Goal: Find contact information: Find contact information

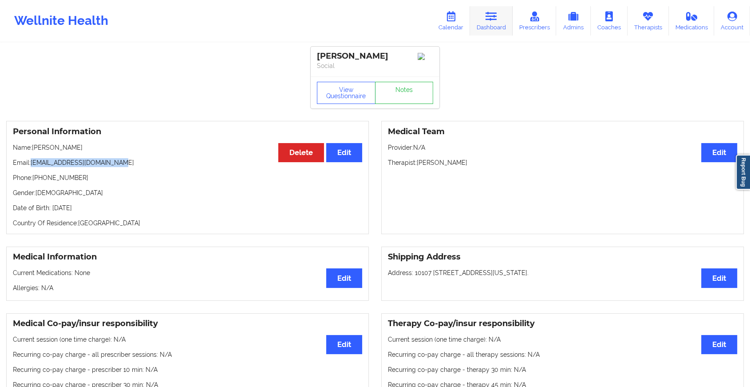
click at [495, 28] on link "Dashboard" at bounding box center [491, 20] width 43 height 29
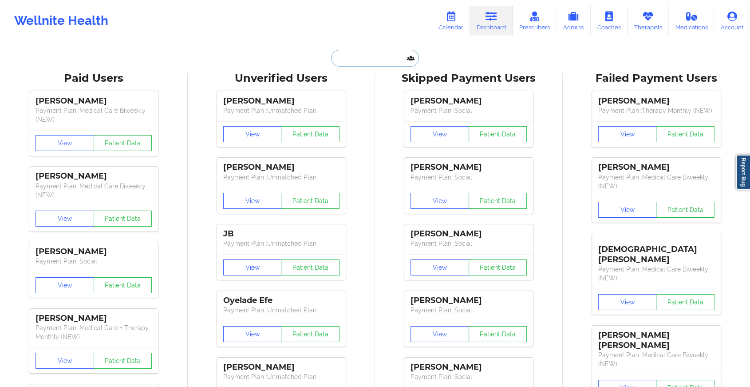
click at [386, 65] on input "text" at bounding box center [375, 58] width 88 height 17
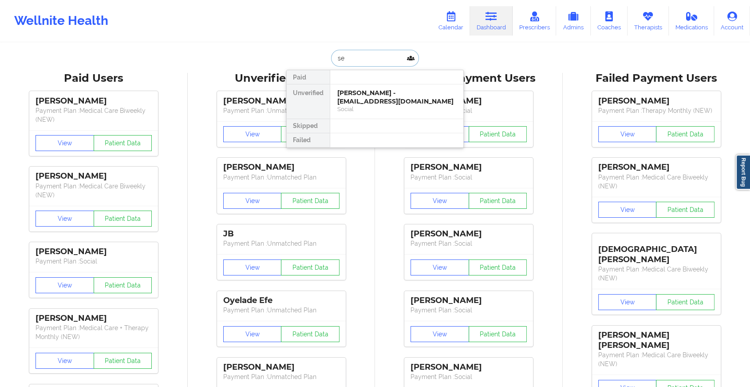
type input "s"
type input "t"
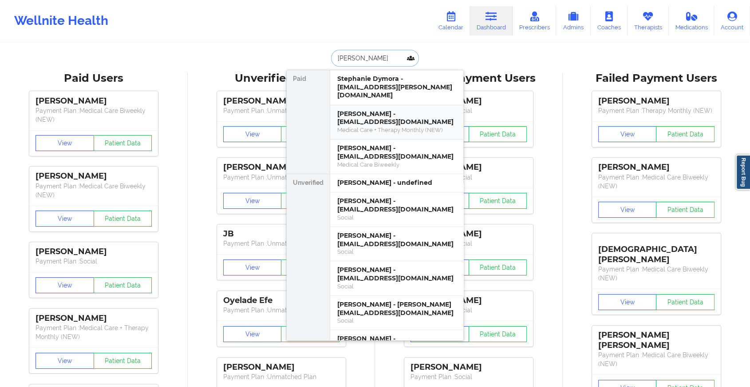
type input "[PERSON_NAME]"
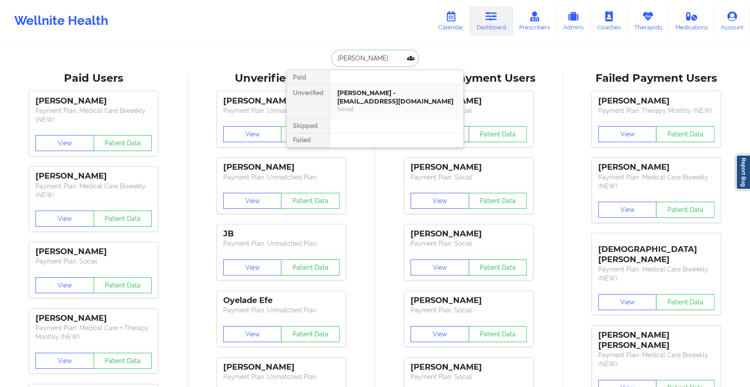
click at [387, 89] on div "[PERSON_NAME] - [EMAIL_ADDRESS][DOMAIN_NAME]" at bounding box center [396, 97] width 119 height 16
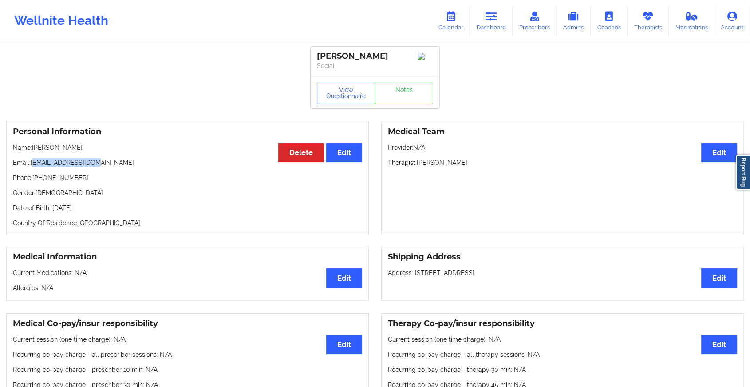
drag, startPoint x: 33, startPoint y: 163, endPoint x: 107, endPoint y: 148, distance: 75.3
click at [107, 148] on div "Personal Information Edit Delete Name: [PERSON_NAME] Email: [EMAIL_ADDRESS][DOM…" at bounding box center [187, 177] width 363 height 113
click at [107, 148] on p "Name: [PERSON_NAME]" at bounding box center [187, 147] width 349 height 9
click at [53, 152] on p "Name: [PERSON_NAME]" at bounding box center [187, 147] width 349 height 9
drag, startPoint x: 32, startPoint y: 164, endPoint x: 110, endPoint y: 157, distance: 78.4
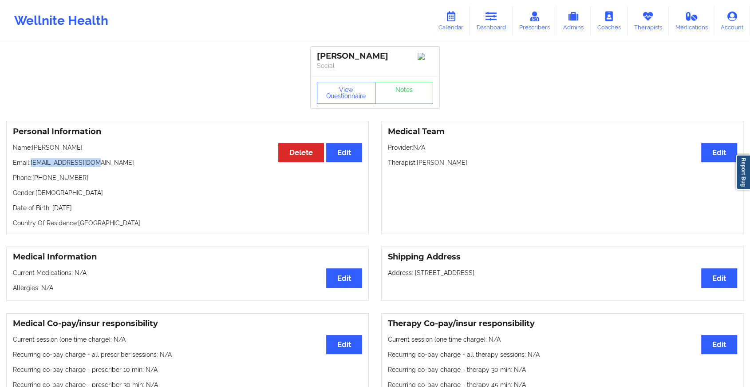
click at [110, 157] on div "Personal Information Edit Delete Name: [PERSON_NAME] Email: [EMAIL_ADDRESS][DOM…" at bounding box center [187, 177] width 363 height 113
copy p "[EMAIL_ADDRESS][DOMAIN_NAME]"
